Goal: Book appointment/travel/reservation

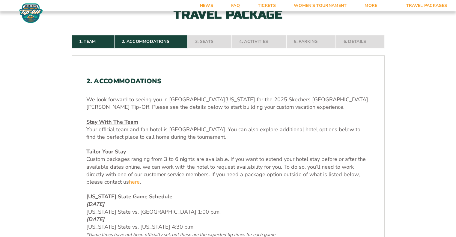
scroll to position [151, 0]
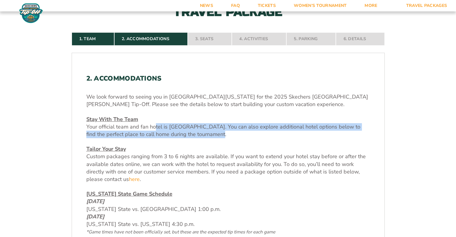
drag, startPoint x: 154, startPoint y: 127, endPoint x: 215, endPoint y: 134, distance: 60.9
click at [215, 134] on span "Your official team and fan hotel is [GEOGRAPHIC_DATA]. You can also explore add…" at bounding box center [223, 130] width 274 height 15
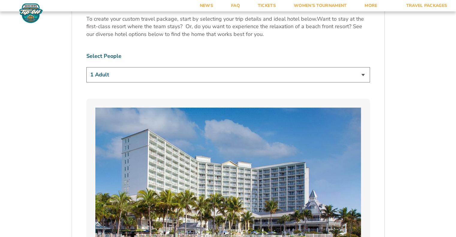
scroll to position [379, 0]
click at [162, 73] on select "1 Adult 2 Adults 3 Adults 4 Adults 2 Adults + 1 Child 2 Adults + 2 Children 2 A…" at bounding box center [227, 74] width 283 height 15
select select "2 Adults"
click at [86, 67] on select "1 Adult 2 Adults 3 Adults 4 Adults 2 Adults + 1 Child 2 Adults + 2 Children 2 A…" at bounding box center [227, 74] width 283 height 15
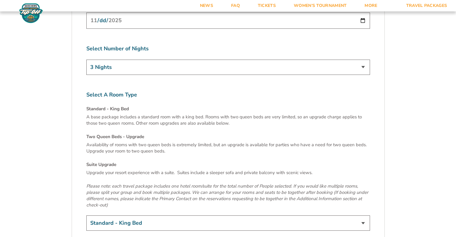
scroll to position [2000, 0]
click at [173, 215] on select "Standard - King Bed Two Queen Beds - Upgrade (+$15 per night) Suite Upgrade (+$…" at bounding box center [227, 222] width 283 height 15
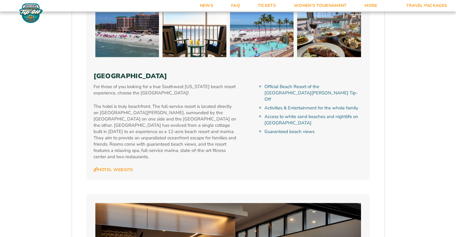
scroll to position [1368, 0]
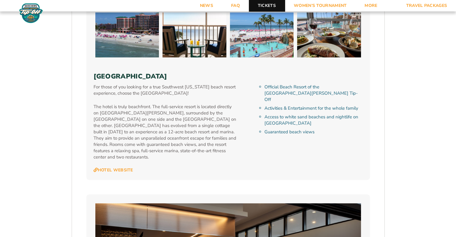
click at [268, 7] on link "Tickets" at bounding box center [267, 5] width 36 height 11
